Goal: Communication & Community: Answer question/provide support

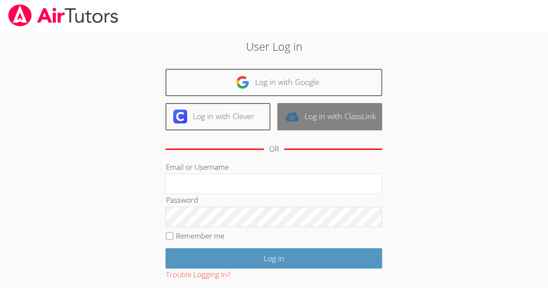
click at [325, 110] on link "Log in with ClassLink" at bounding box center [329, 116] width 105 height 27
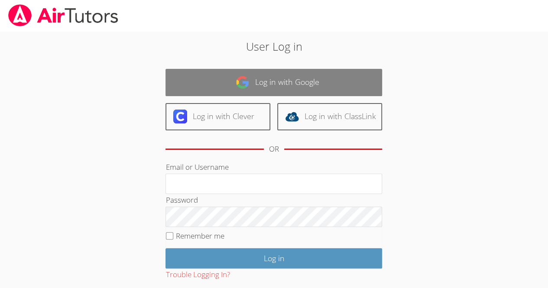
click at [334, 82] on link "Log in with Google" at bounding box center [273, 82] width 217 height 27
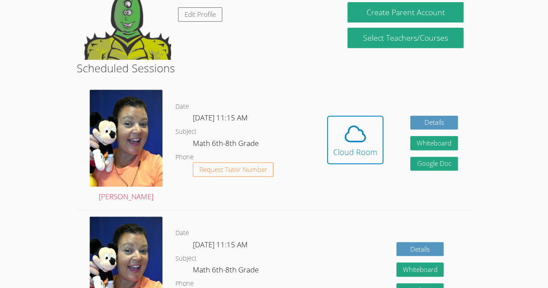
scroll to position [165, 0]
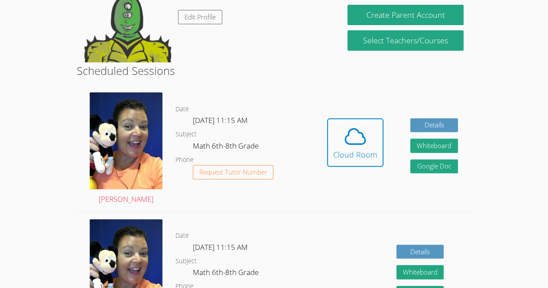
click at [359, 181] on div "Hidden Cloud Room Details Whiteboard Hidden Google Doc" at bounding box center [393, 149] width 158 height 126
click at [369, 141] on span at bounding box center [355, 136] width 44 height 24
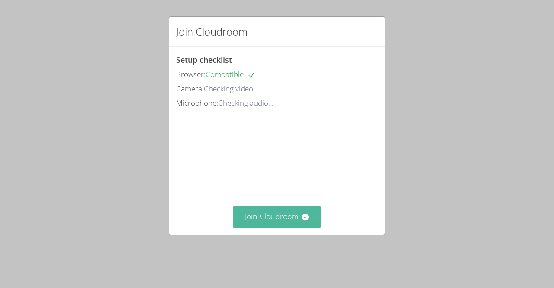
click at [304, 223] on button "Join Cloudroom" at bounding box center [277, 216] width 89 height 21
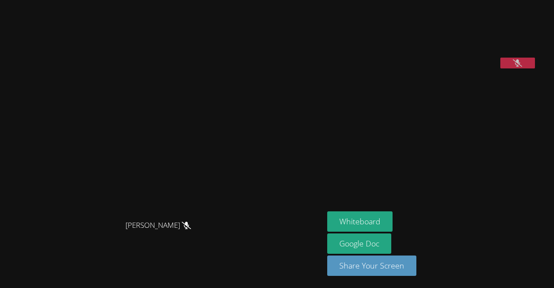
click at [522, 68] on button at bounding box center [518, 63] width 35 height 11
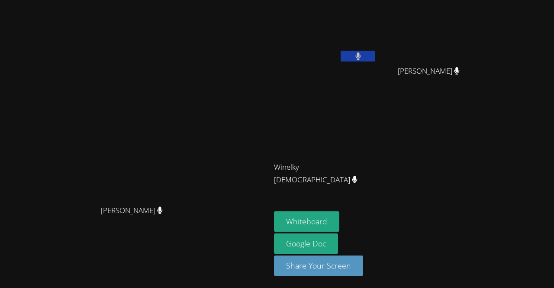
click at [13, 175] on div "Peggy Koutas" at bounding box center [135, 126] width 264 height 149
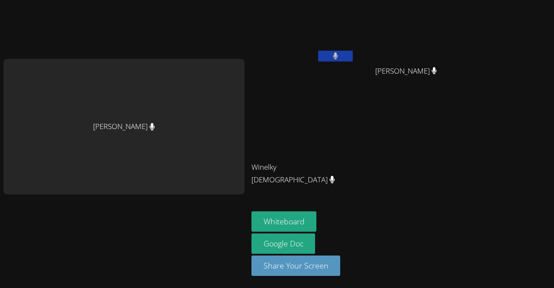
click at [410, 59] on video at bounding box center [409, 32] width 103 height 58
click at [327, 54] on button at bounding box center [335, 56] width 35 height 11
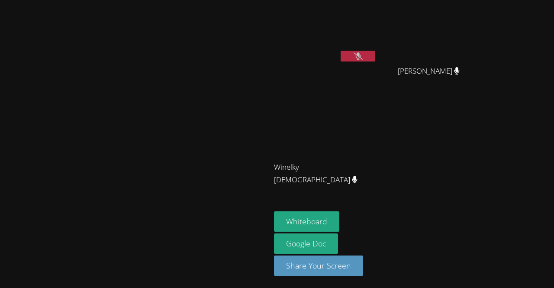
click at [363, 54] on icon at bounding box center [358, 55] width 9 height 7
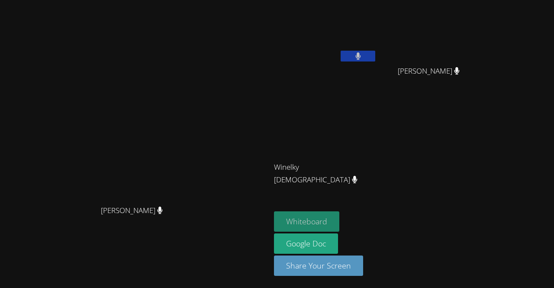
click at [340, 225] on button "Whiteboard" at bounding box center [306, 221] width 65 height 20
click at [376, 58] on button at bounding box center [358, 56] width 35 height 11
click at [340, 217] on button "Whiteboard" at bounding box center [306, 221] width 65 height 20
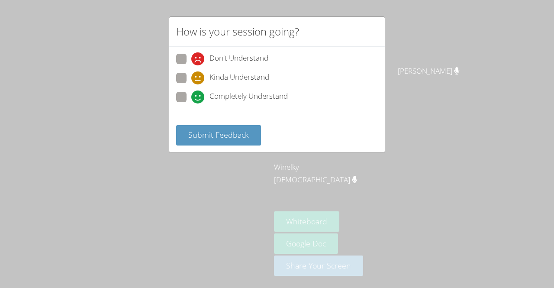
click at [240, 101] on span "Completely Understand" at bounding box center [249, 97] width 78 height 13
click at [199, 99] on input "Completely Understand" at bounding box center [194, 95] width 7 height 7
radio input "true"
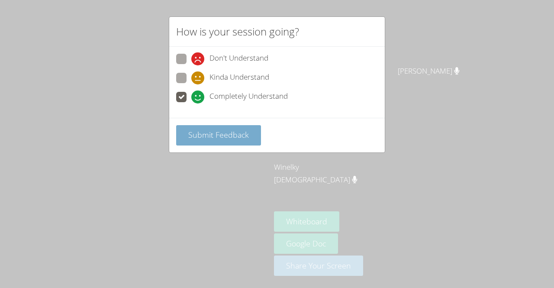
click at [232, 139] on button "Submit Feedback" at bounding box center [218, 135] width 85 height 20
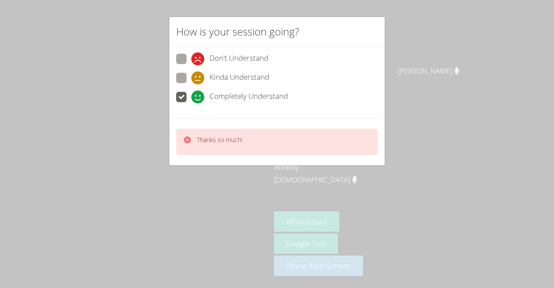
click at [251, 136] on div "Thanks so much!" at bounding box center [277, 142] width 202 height 26
click at [255, 133] on div "Thanks so much!" at bounding box center [277, 142] width 202 height 26
click at [256, 120] on div "Thanks so much!" at bounding box center [277, 142] width 216 height 48
click at [231, 64] on span "Don't Understand" at bounding box center [239, 58] width 59 height 13
click at [199, 61] on input "Don't Understand" at bounding box center [194, 57] width 7 height 7
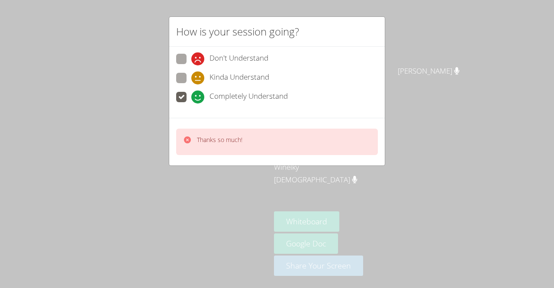
radio input "true"
click at [232, 53] on span "Don't Understand" at bounding box center [239, 58] width 59 height 13
click at [199, 54] on input "Don't Understand" at bounding box center [194, 57] width 7 height 7
click at [241, 142] on p "Thanks so much!" at bounding box center [219, 140] width 45 height 9
click at [370, 146] on div "Thanks so much!" at bounding box center [277, 142] width 202 height 26
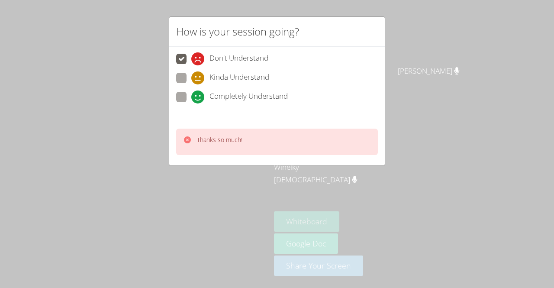
click at [340, 212] on button "Whiteboard" at bounding box center [306, 221] width 65 height 20
